Goal: Navigation & Orientation: Find specific page/section

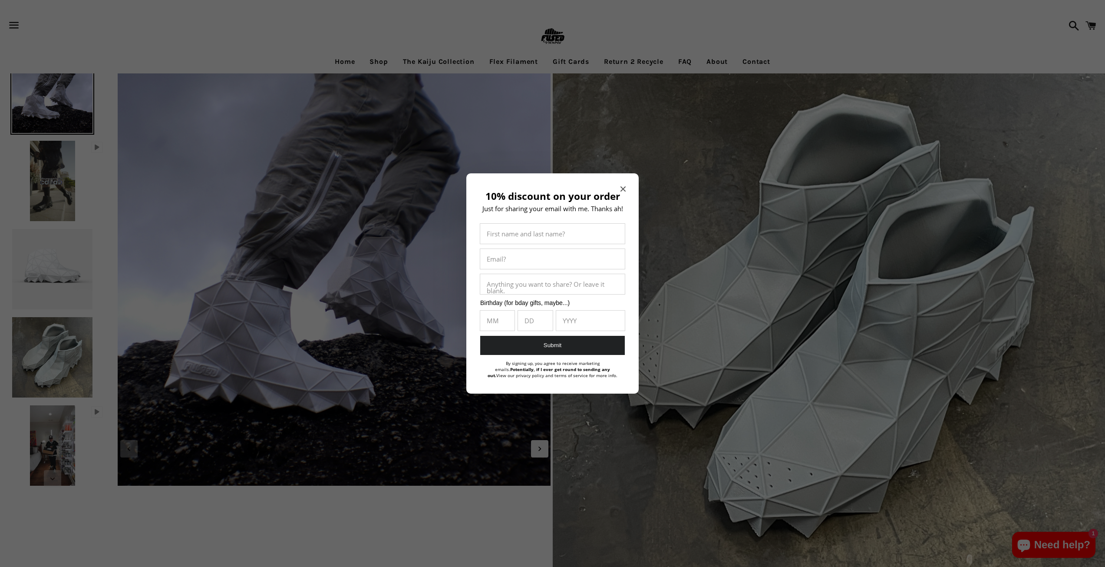
click at [622, 191] on icon "Close modal" at bounding box center [623, 188] width 5 height 5
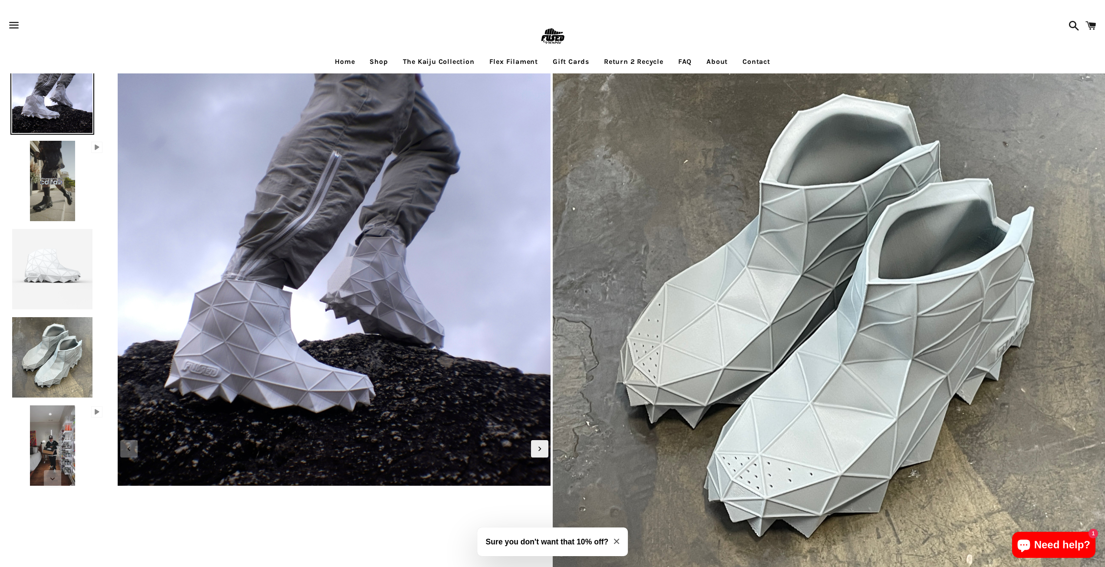
click at [34, 172] on img at bounding box center [52, 181] width 49 height 84
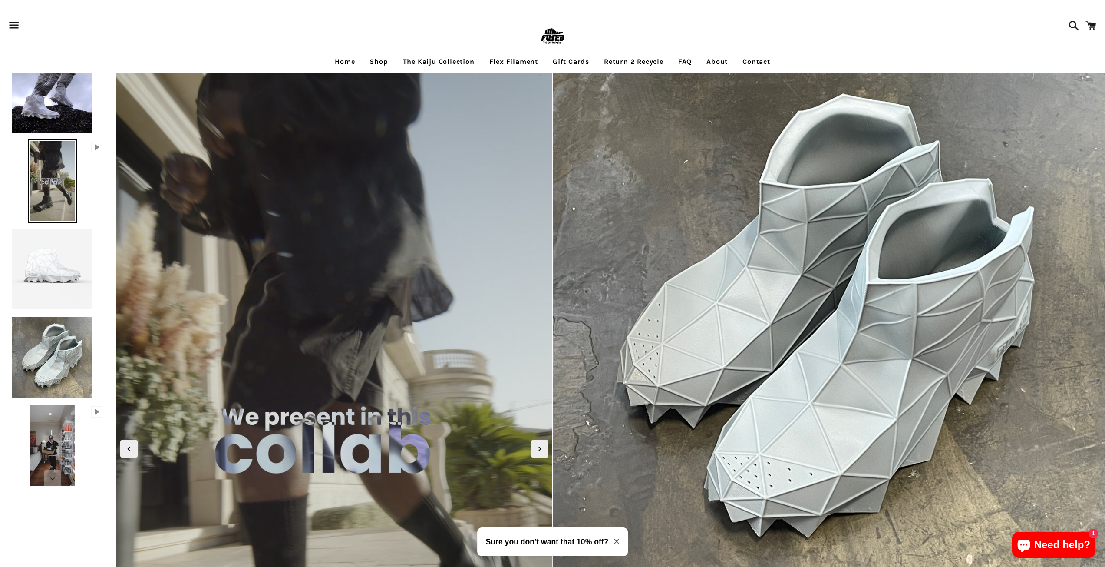
click at [39, 277] on img at bounding box center [52, 269] width 84 height 84
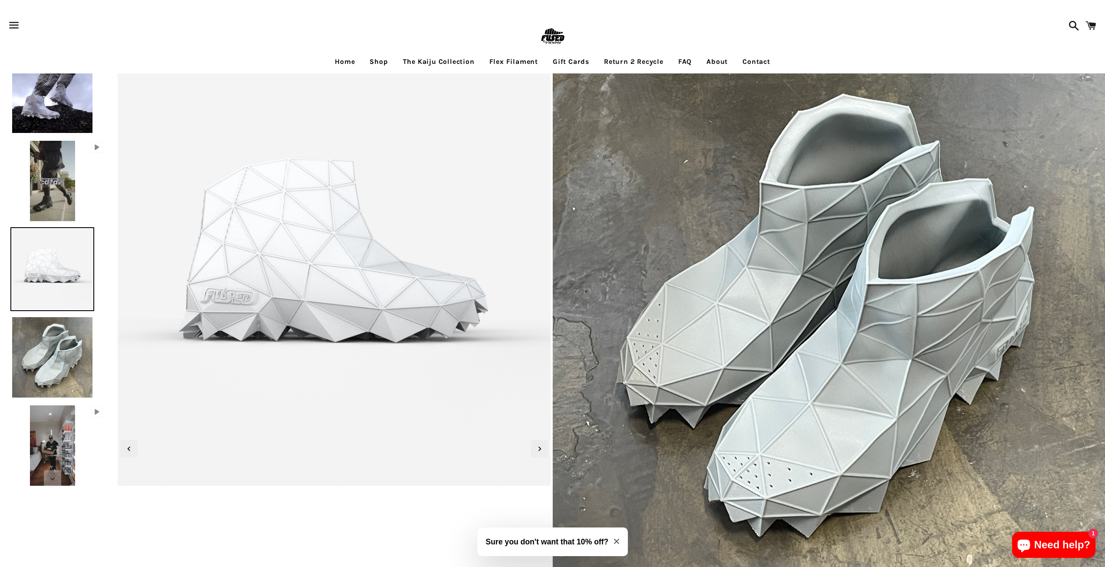
click at [39, 339] on img at bounding box center [52, 357] width 84 height 84
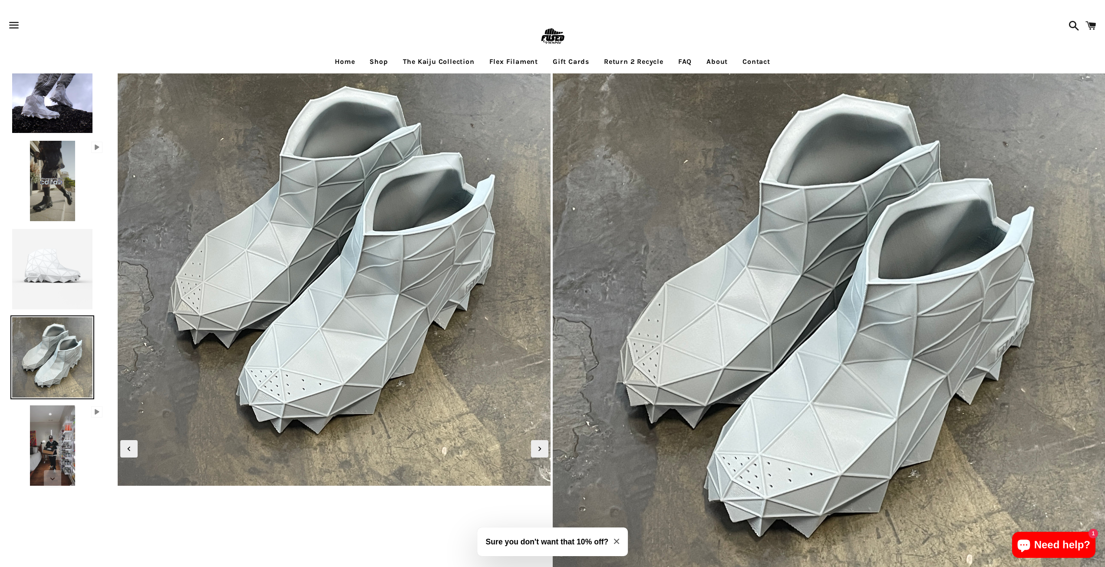
click at [50, 424] on img at bounding box center [52, 445] width 49 height 84
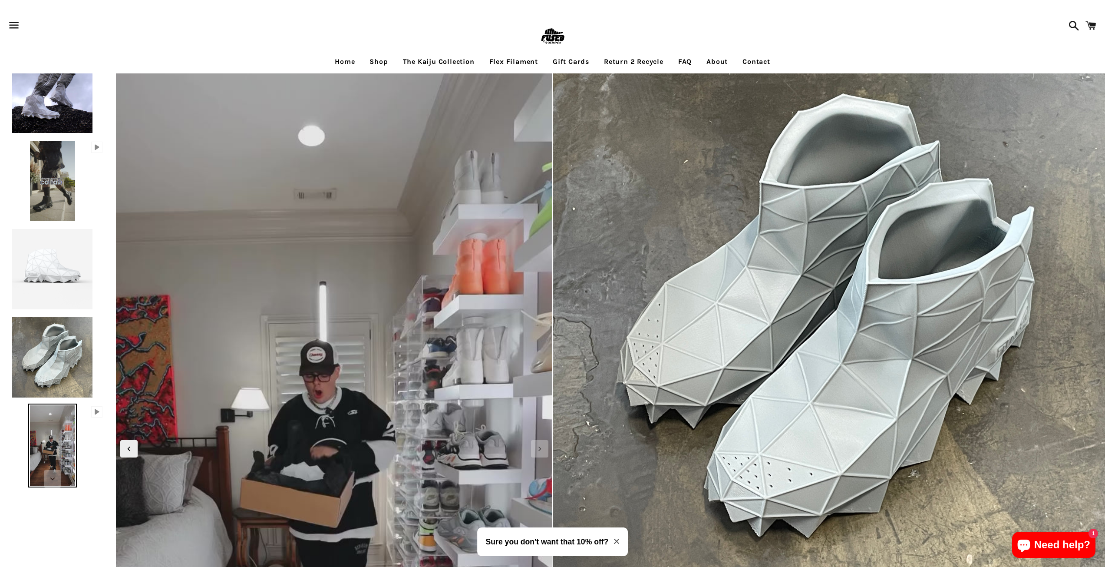
click at [440, 59] on link "The Kaiju Collection" at bounding box center [438, 62] width 85 height 22
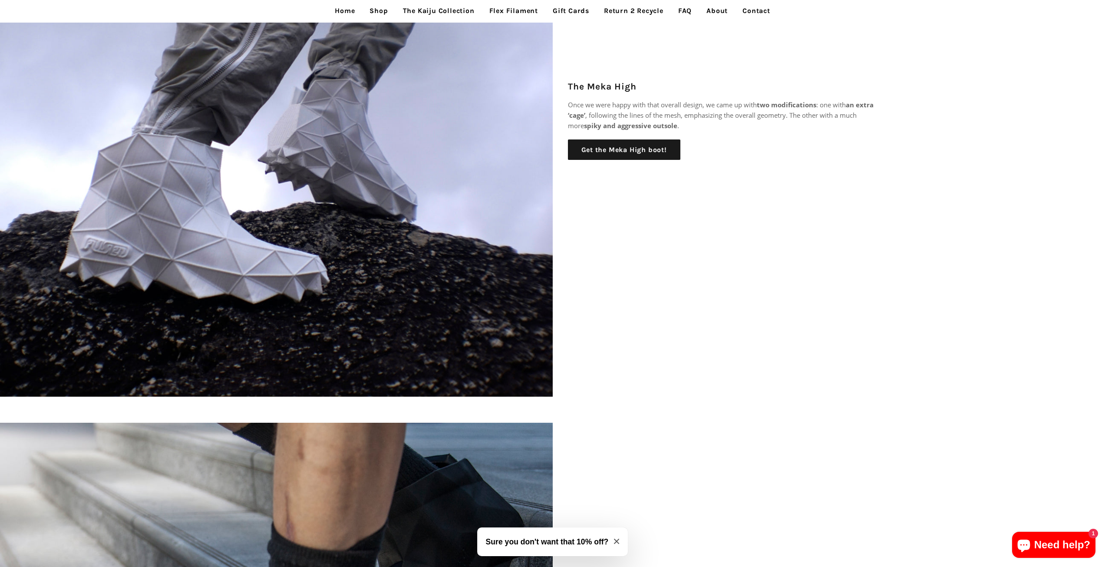
scroll to position [353, 0]
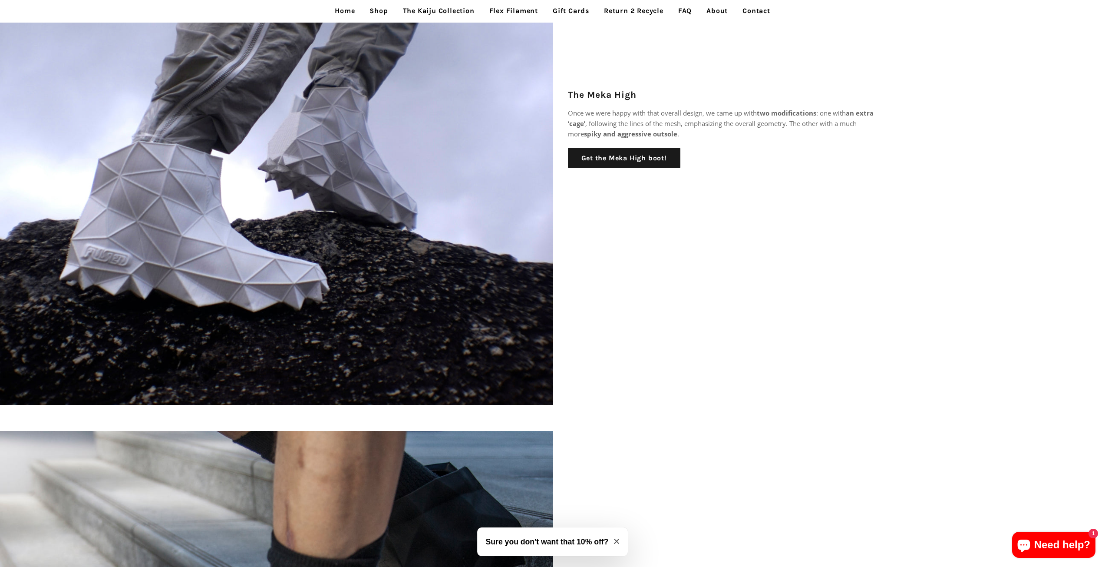
click at [757, 15] on link "Contact" at bounding box center [756, 11] width 41 height 22
